Goal: Navigation & Orientation: Find specific page/section

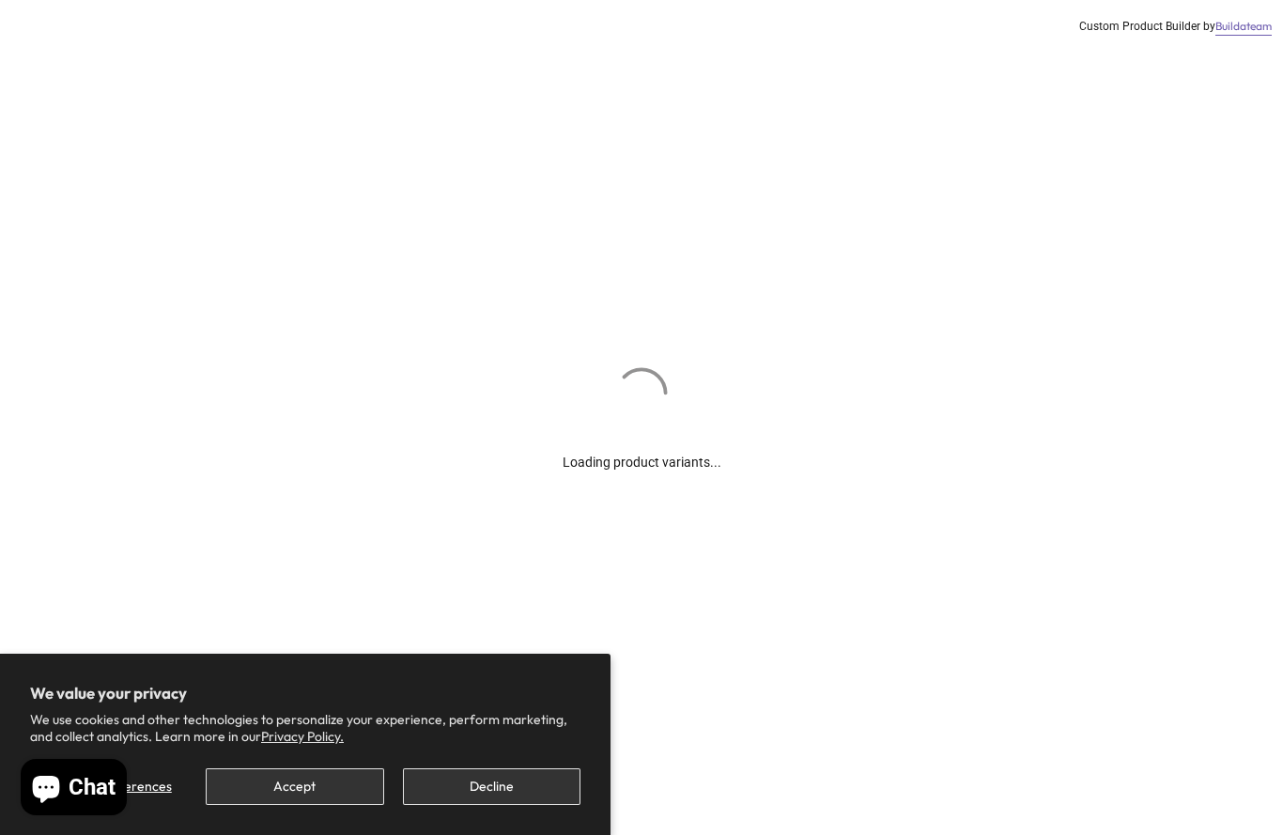
click at [310, 787] on button "Accept" at bounding box center [295, 786] width 178 height 37
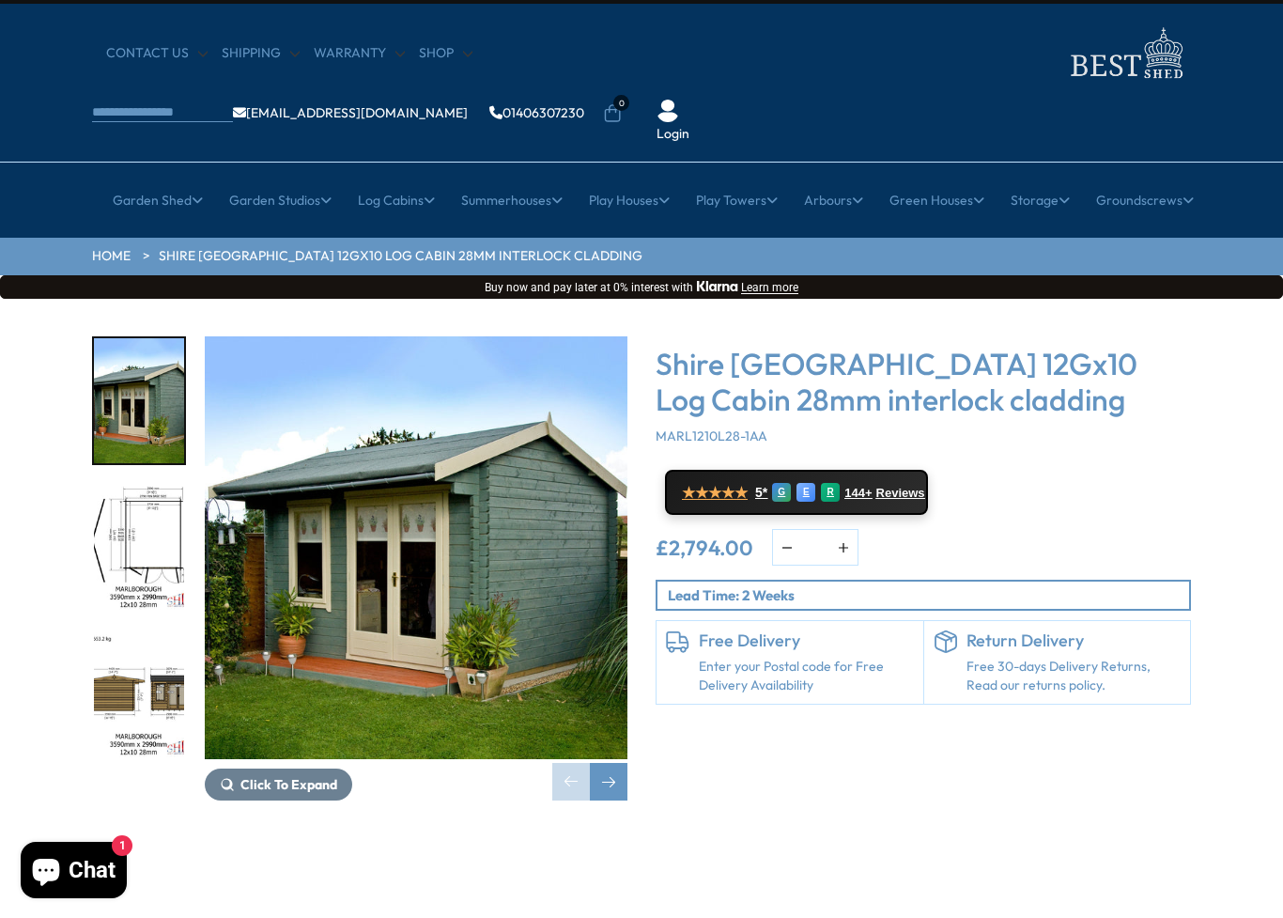
scroll to position [37, 0]
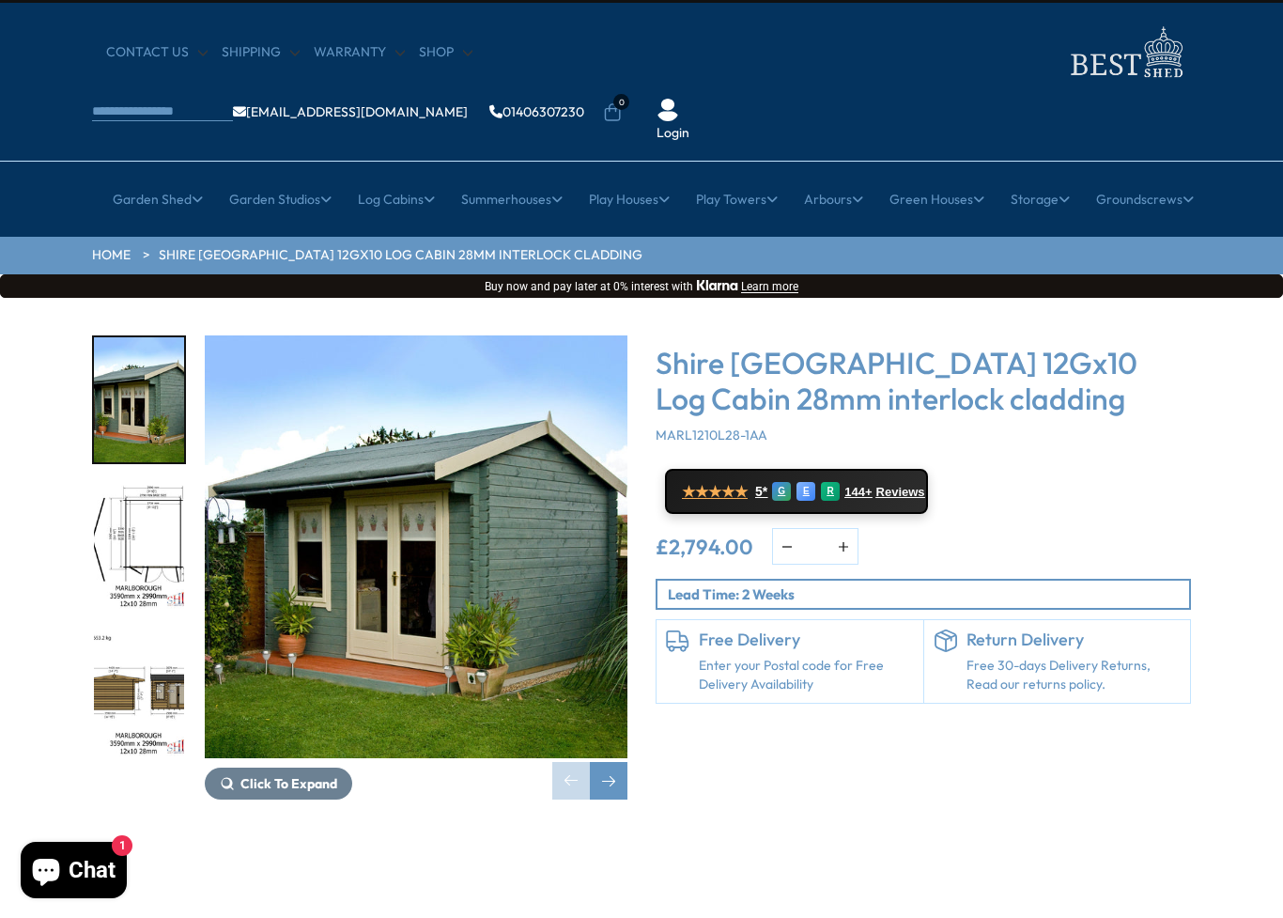
click at [1219, 322] on div "Click To Expand Click To Expand Click To Expand Click To Expand Click To Expand…" at bounding box center [641, 581] width 1283 height 567
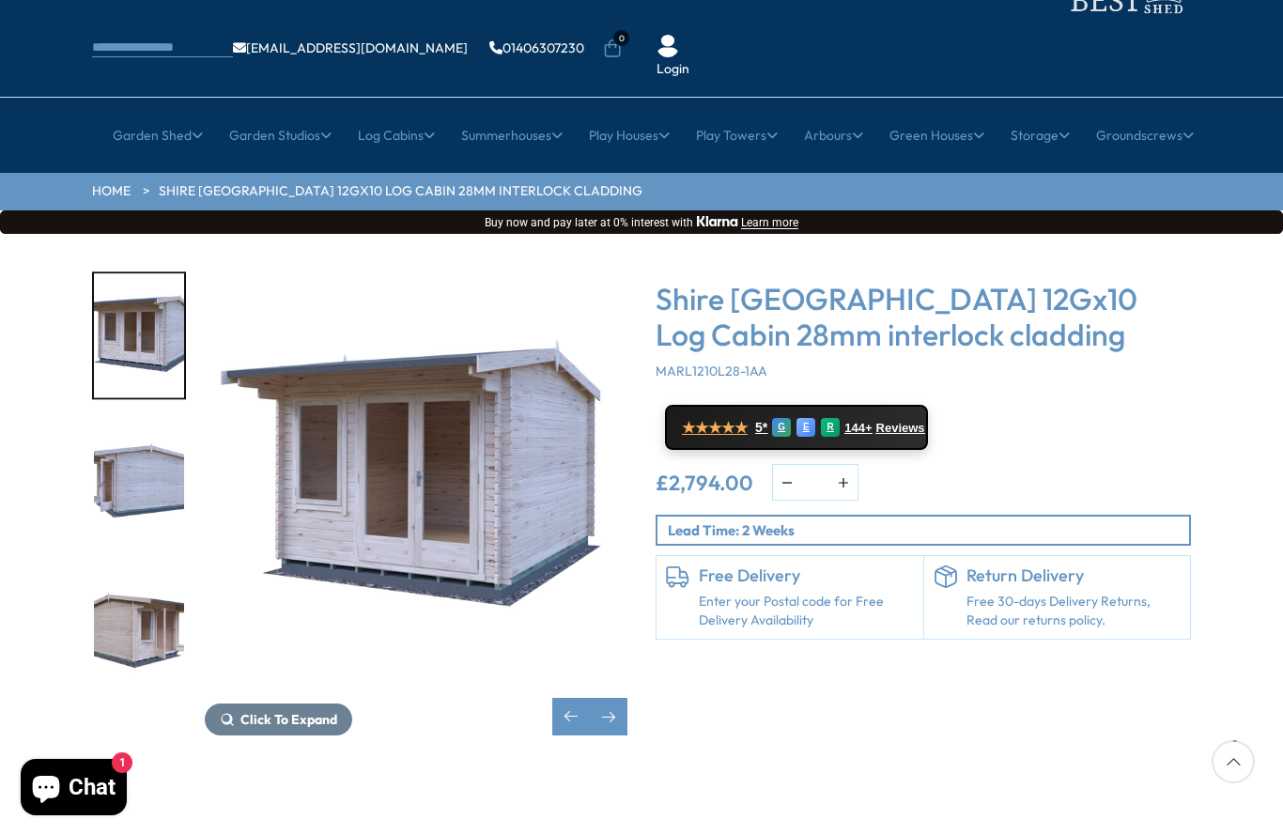
scroll to position [0, 0]
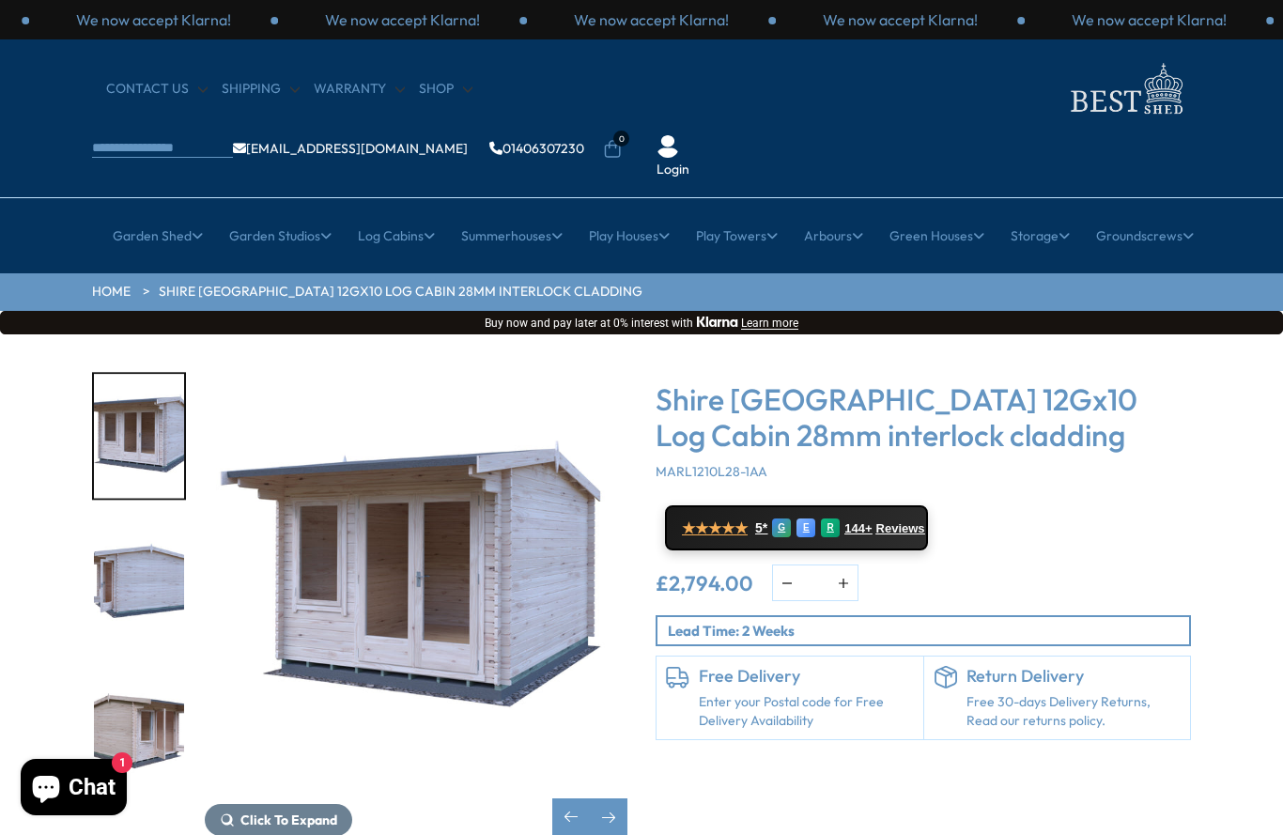
click at [1212, 334] on div "Click To Expand Click To Expand Click To Expand Click To Expand Click To Expand…" at bounding box center [641, 617] width 1283 height 567
click at [540, 401] on link "Large Summerhouses" at bounding box center [516, 417] width 134 height 33
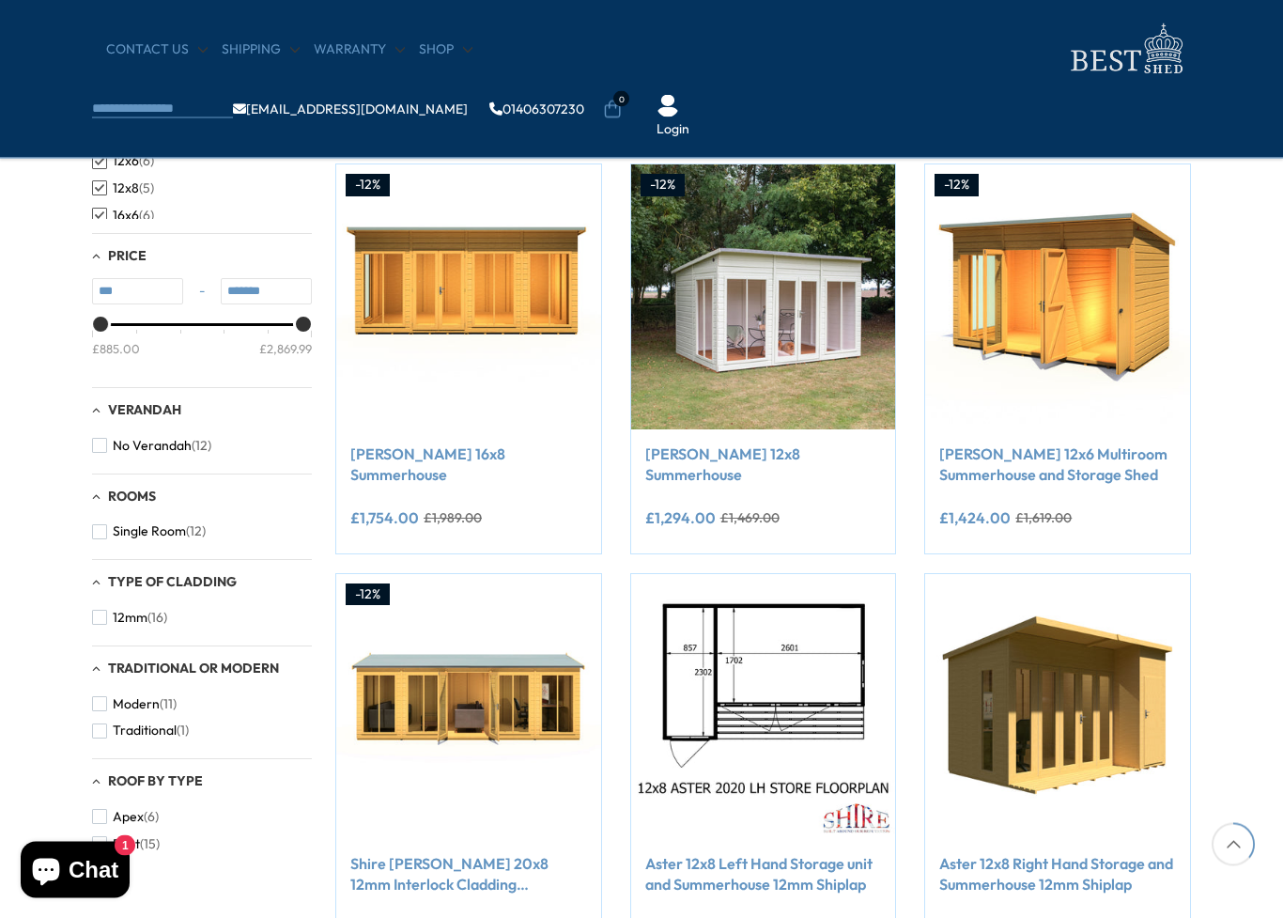
scroll to position [717, 0]
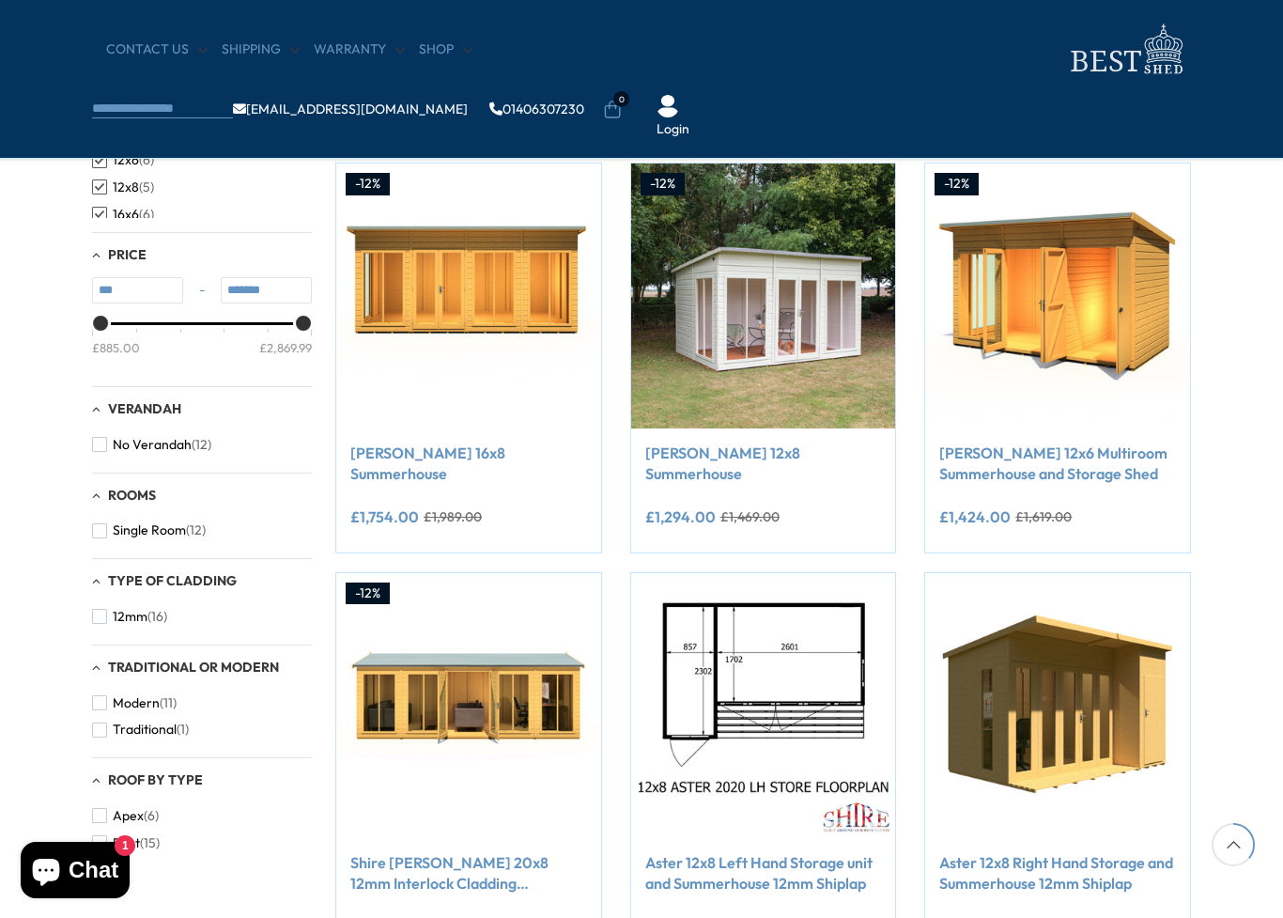
click at [783, 265] on img at bounding box center [763, 295] width 265 height 265
